Goal: Task Accomplishment & Management: Manage account settings

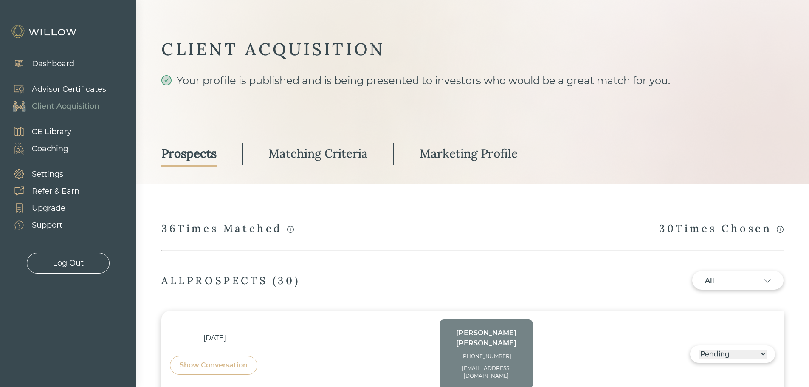
select select "3"
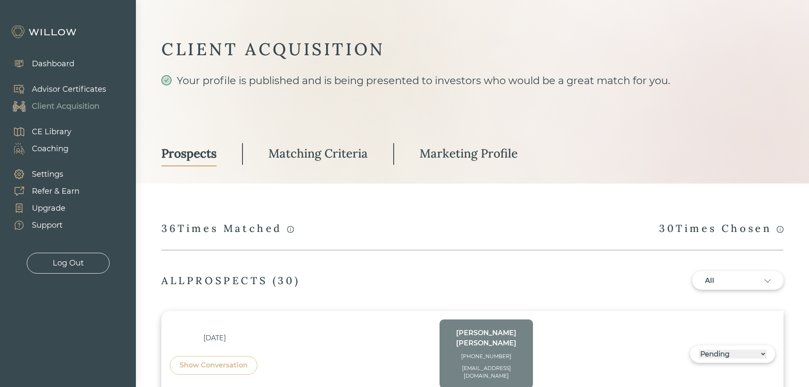
select select "3"
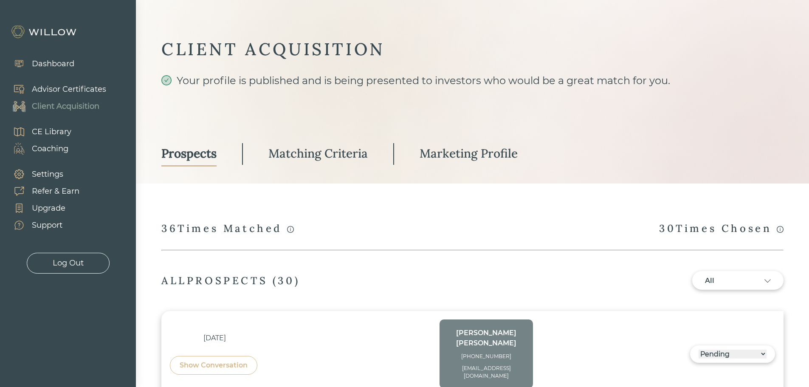
select select "3"
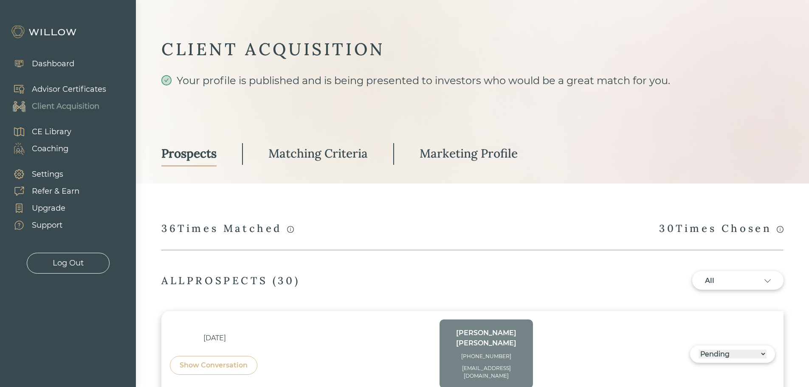
select select "3"
select select "2"
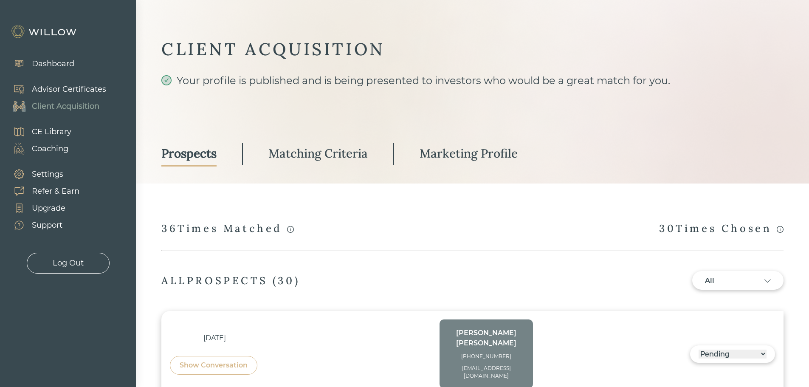
select select "3"
select select "1"
select select "3"
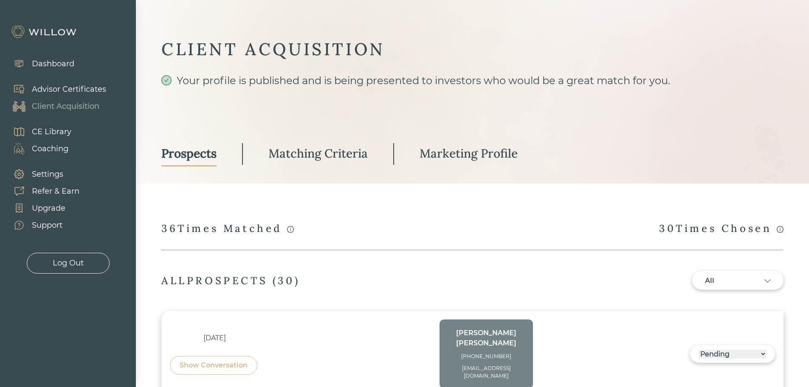
select select "2"
select select "10"
select select "1"
select select "2"
